Goal: Transaction & Acquisition: Subscribe to service/newsletter

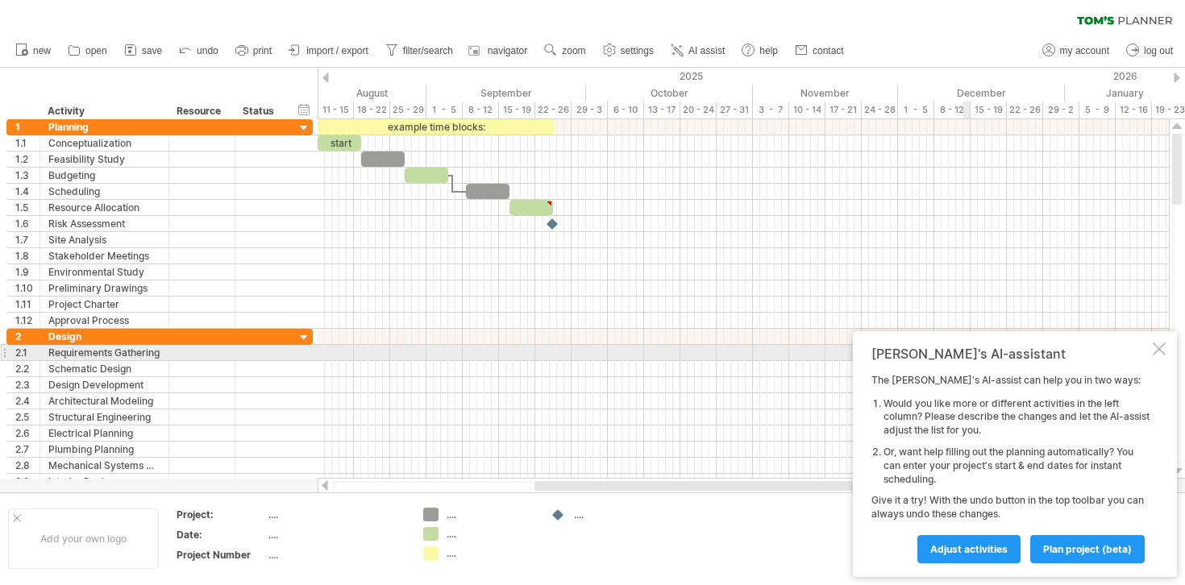
click at [1157, 351] on div at bounding box center [1159, 349] width 13 height 13
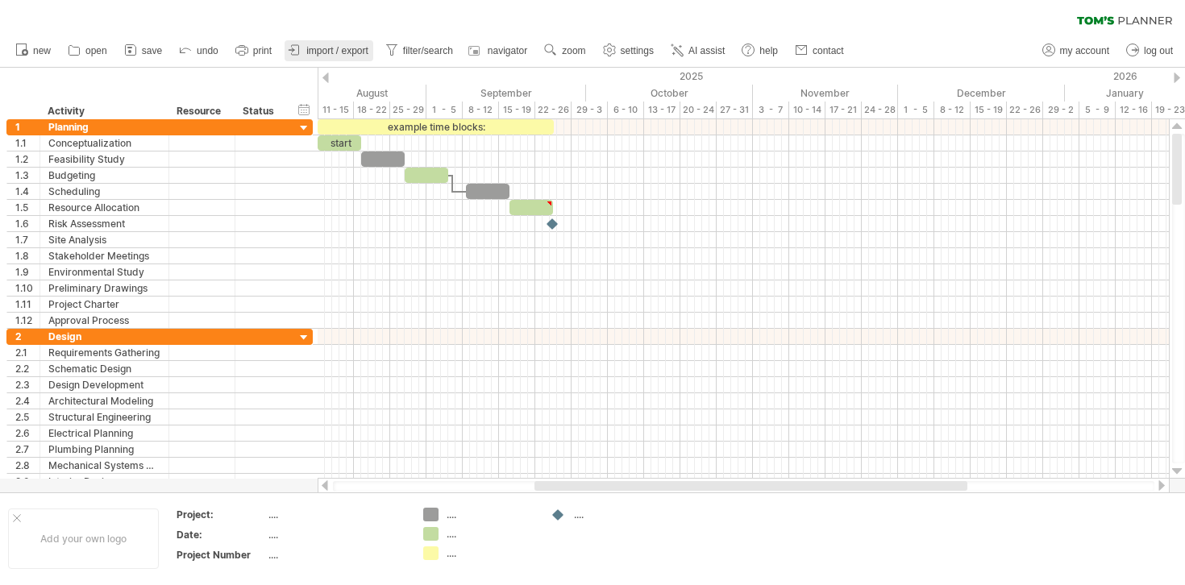
click at [314, 47] on span "import / export" at bounding box center [337, 50] width 62 height 11
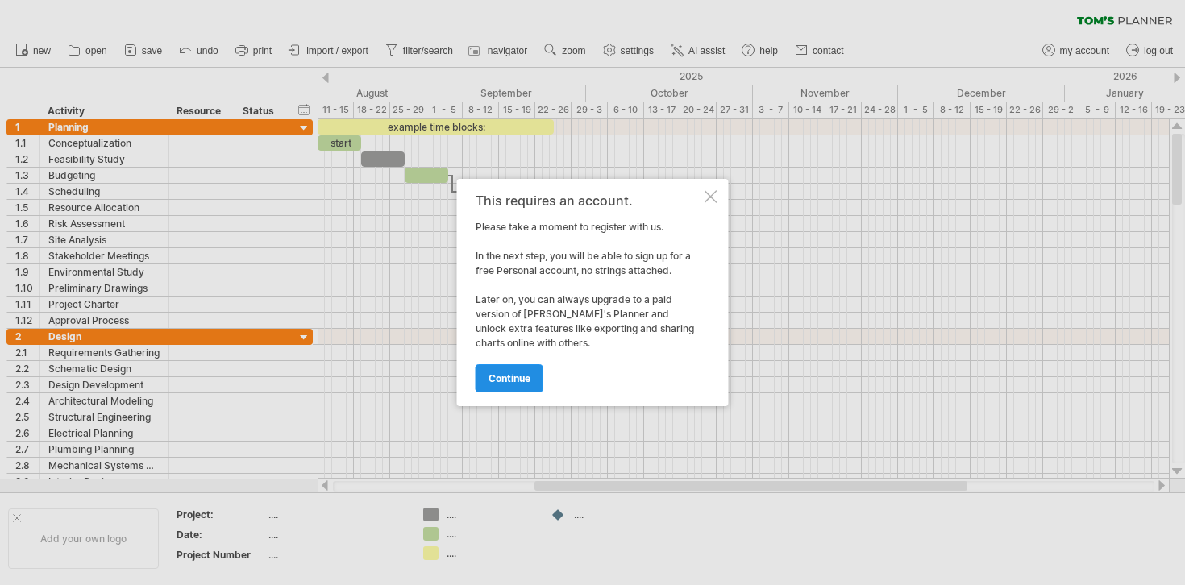
click at [505, 381] on span "continue" at bounding box center [510, 378] width 42 height 12
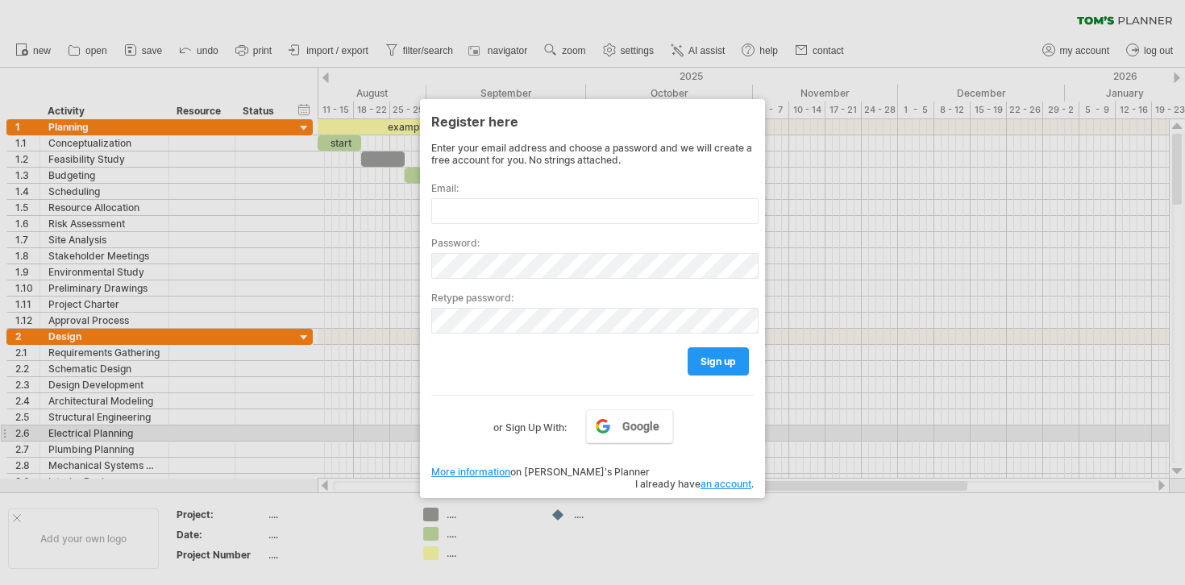
click at [786, 430] on div at bounding box center [592, 292] width 1185 height 585
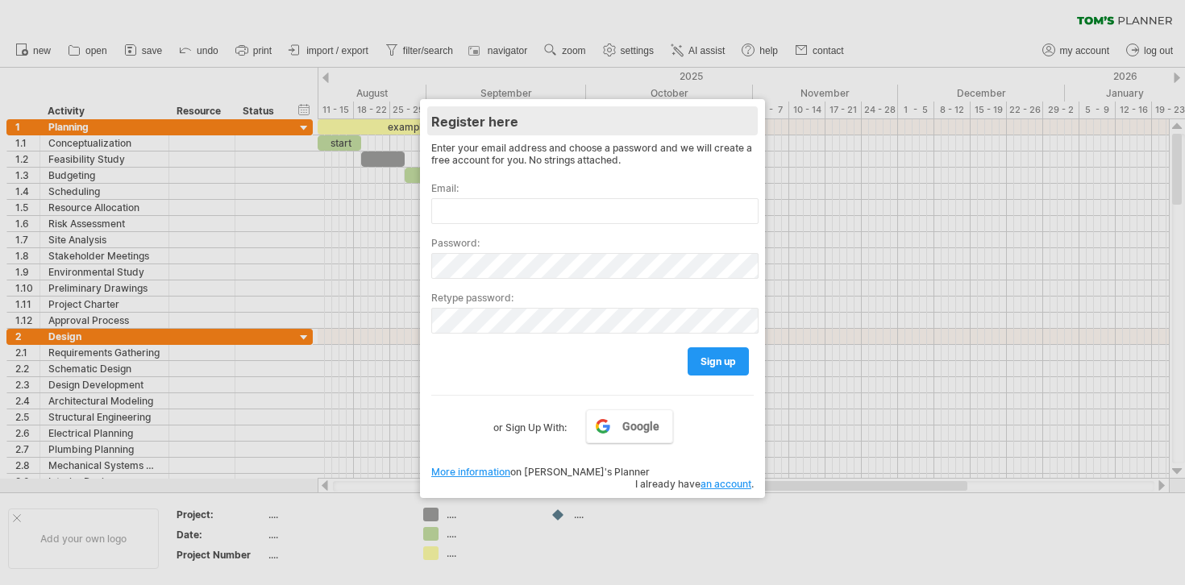
click at [725, 116] on div "Register here" at bounding box center [592, 120] width 322 height 29
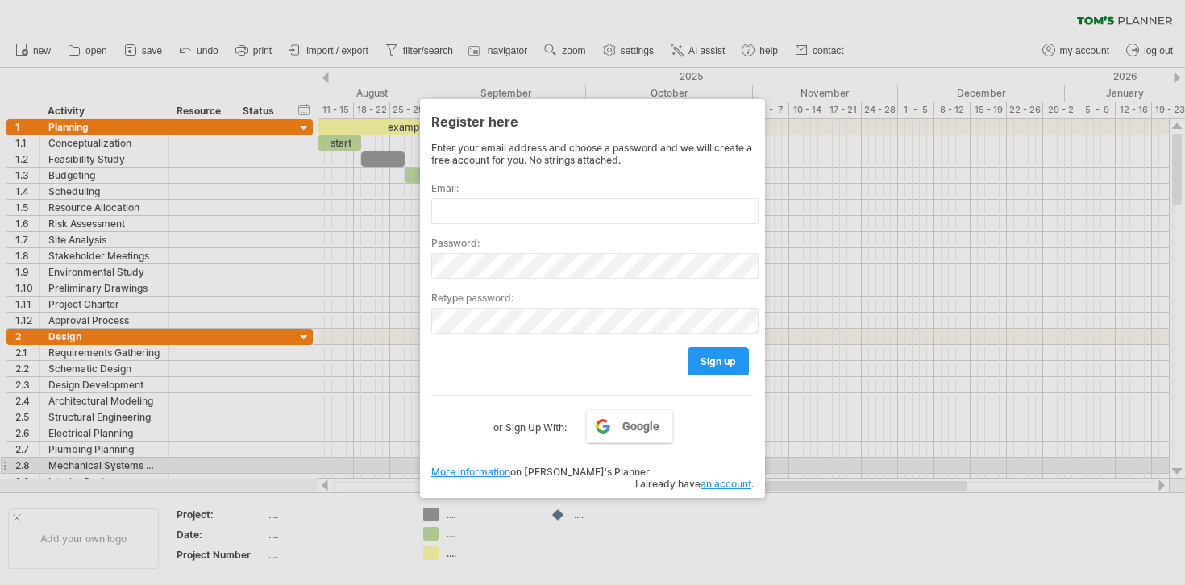
click at [484, 469] on link "More information" at bounding box center [470, 472] width 79 height 12
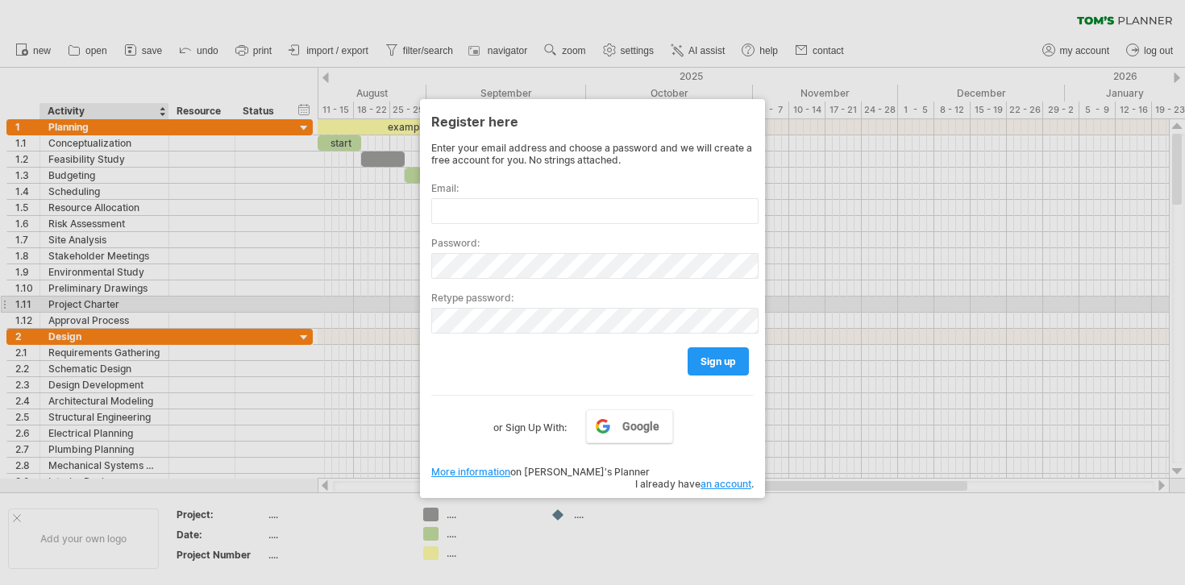
click at [155, 297] on div at bounding box center [592, 292] width 1185 height 585
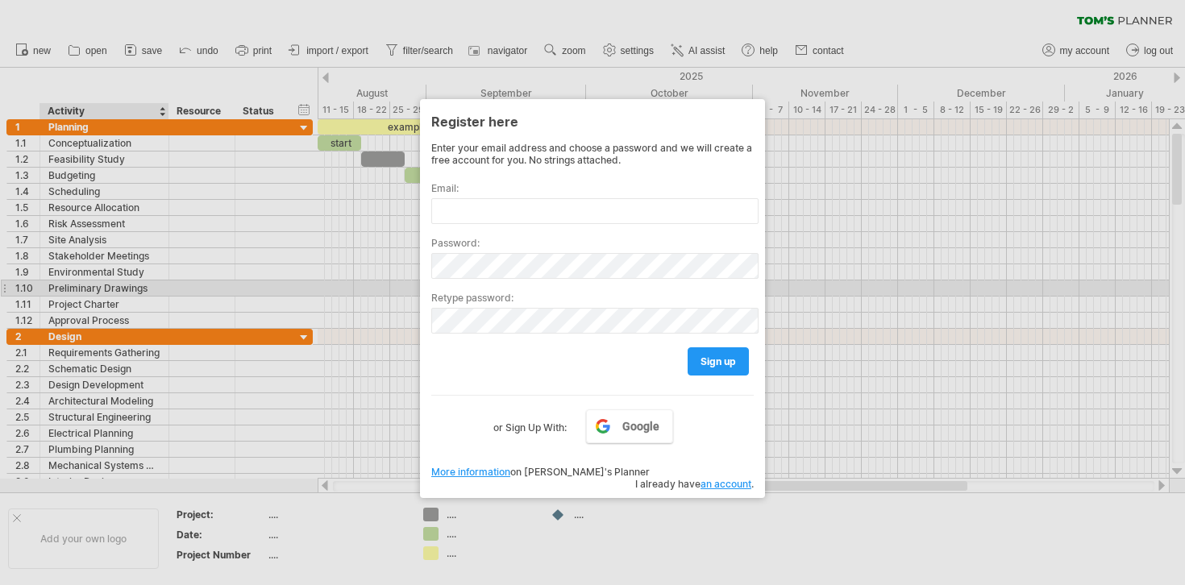
click at [114, 286] on div at bounding box center [592, 292] width 1185 height 585
